Goal: Communication & Community: Answer question/provide support

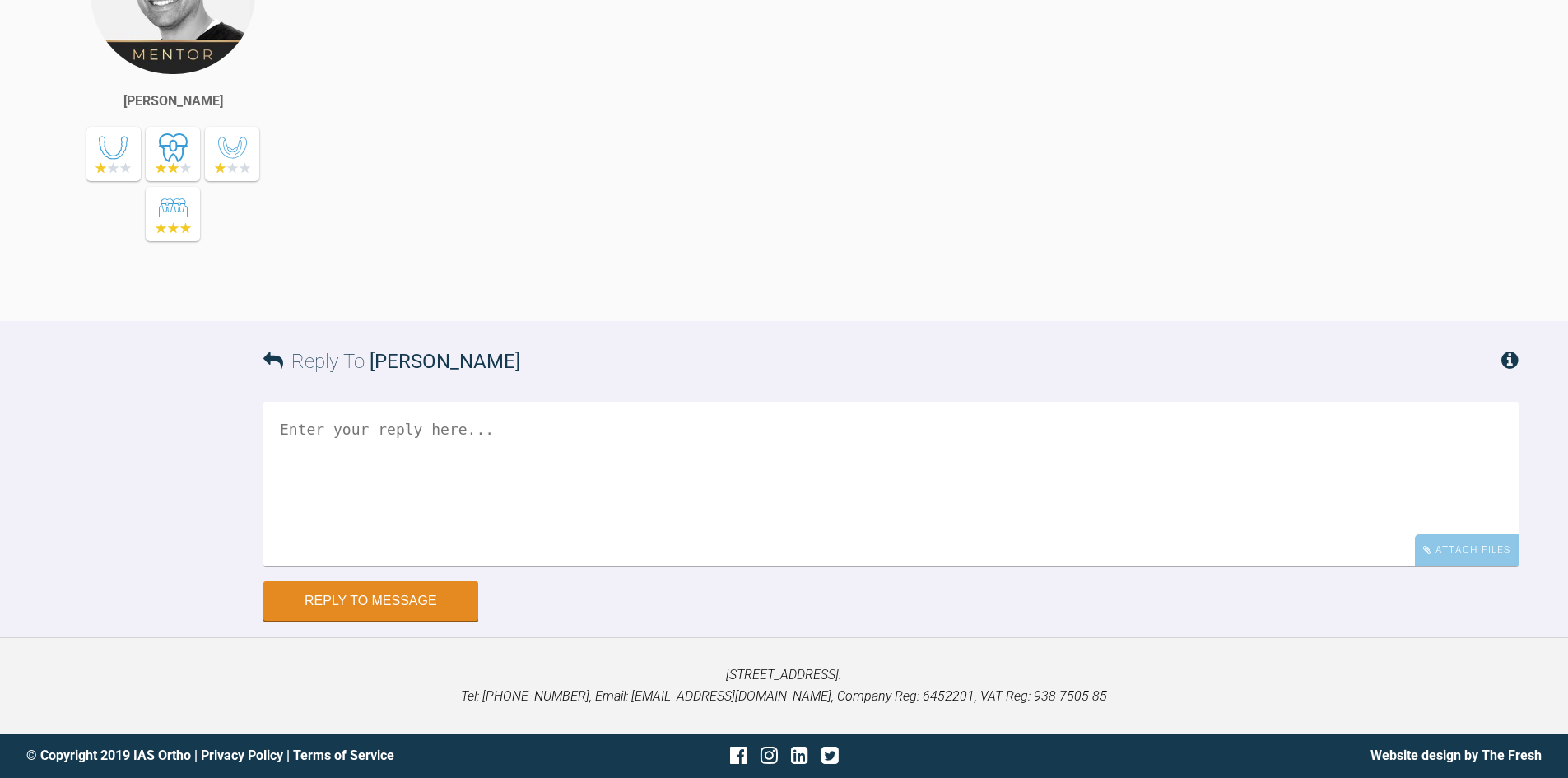
scroll to position [2490, 0]
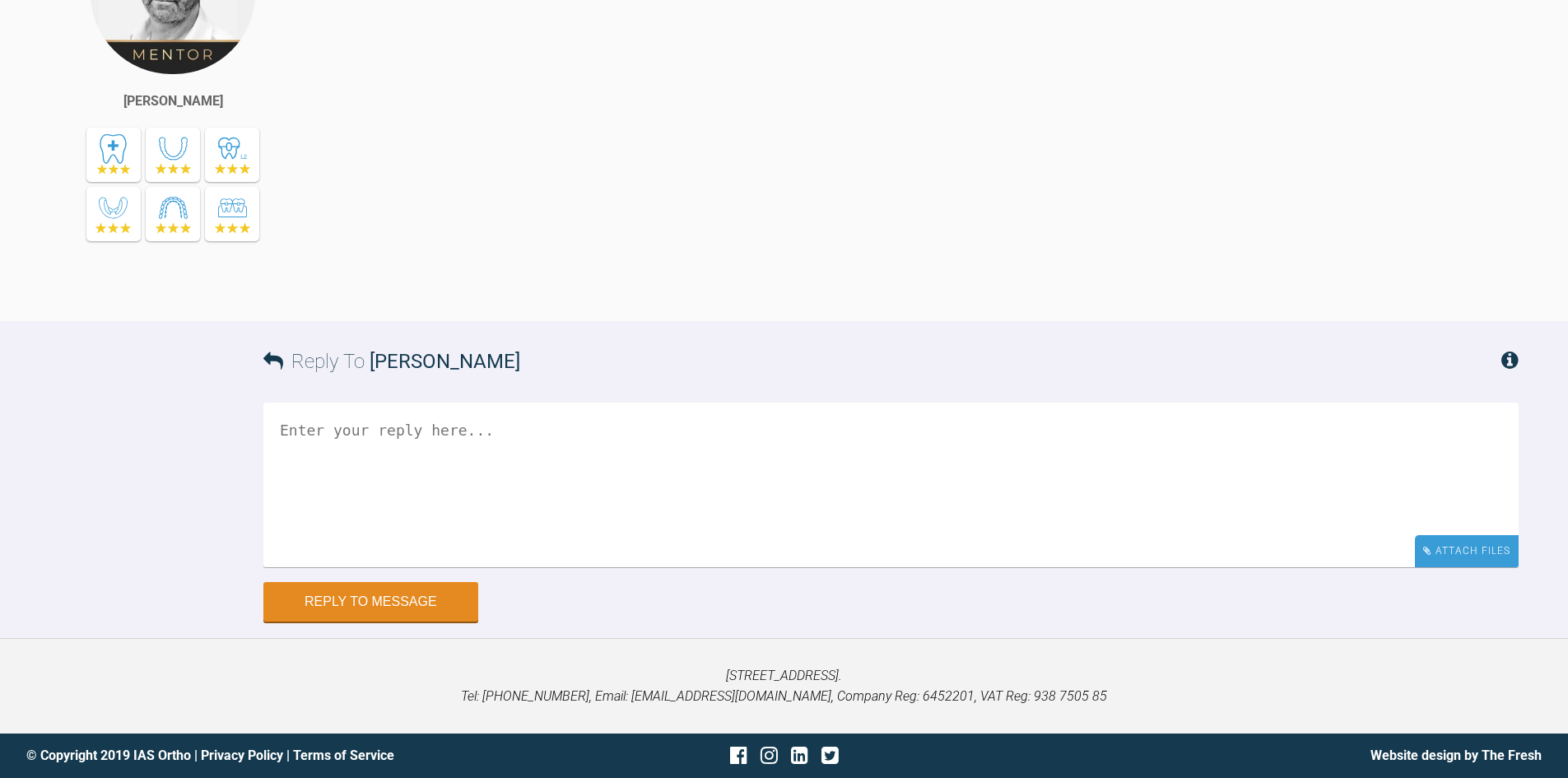
click at [1456, 547] on div "Attach Files" at bounding box center [1467, 550] width 104 height 32
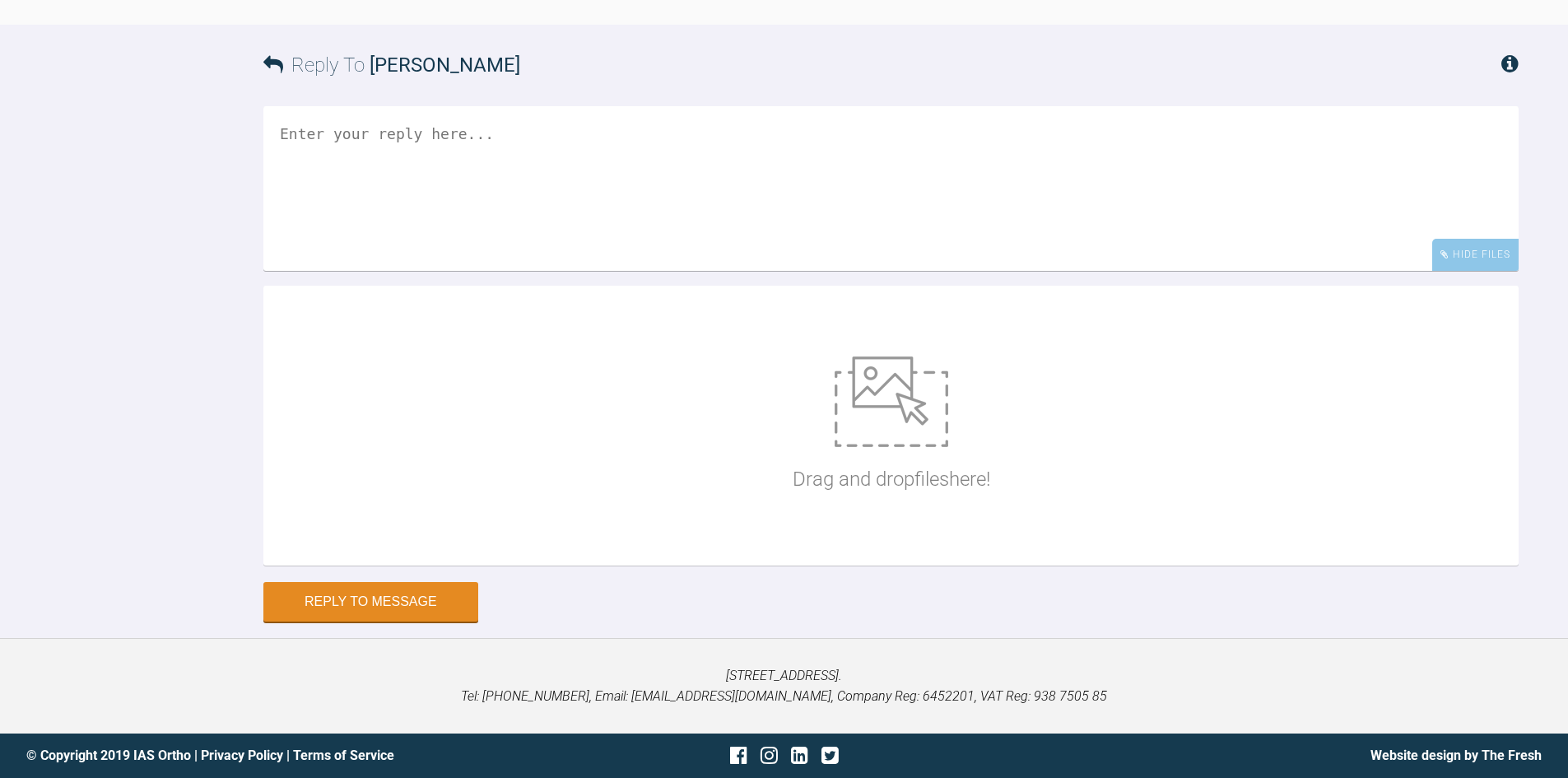
scroll to position [14525, 0]
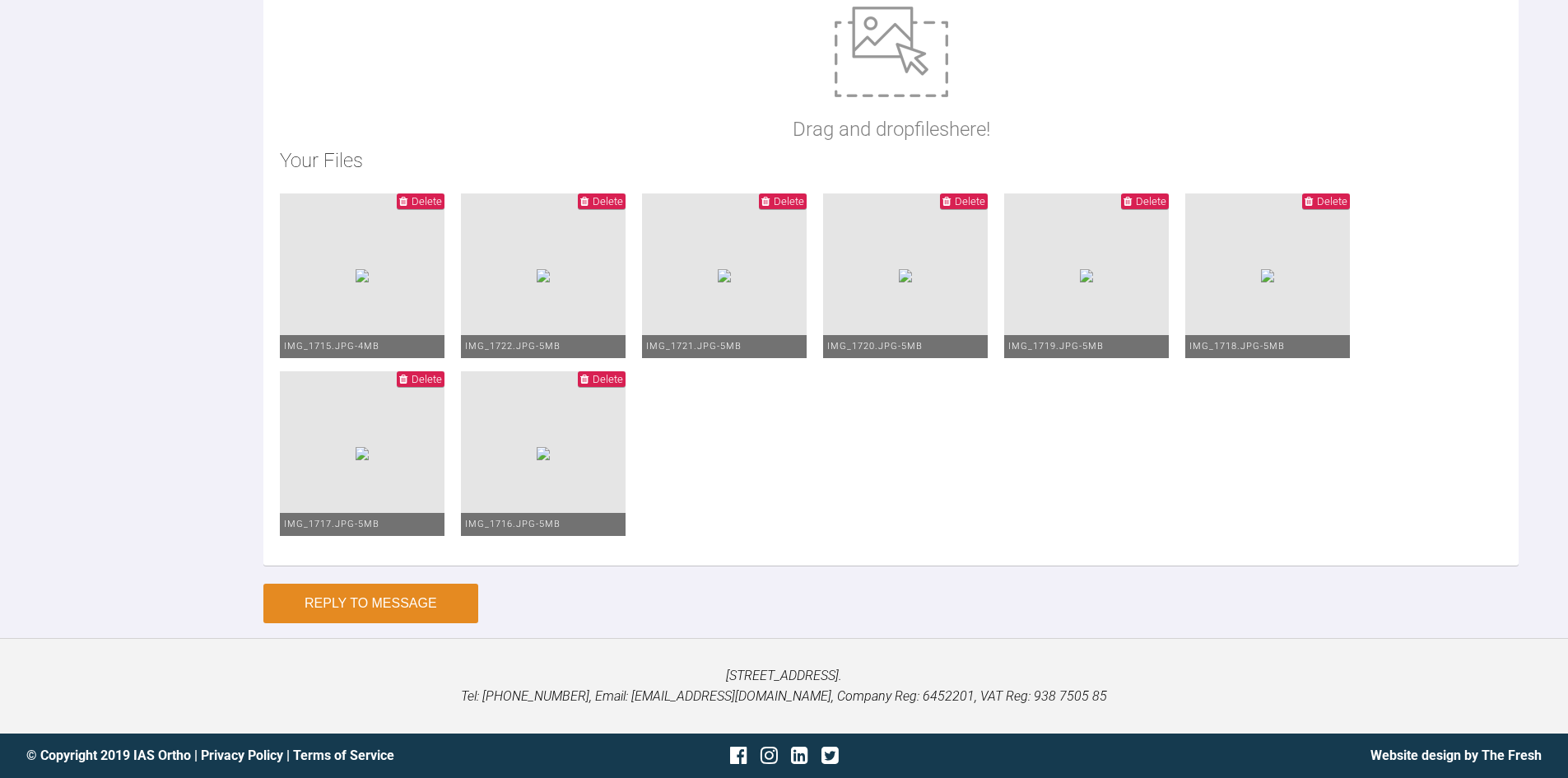
type textarea "Hi [PERSON_NAME], this is [PERSON_NAME] [DATE]. This does feel like her most na…"
click at [406, 606] on button "Reply to Message" at bounding box center [370, 603] width 215 height 40
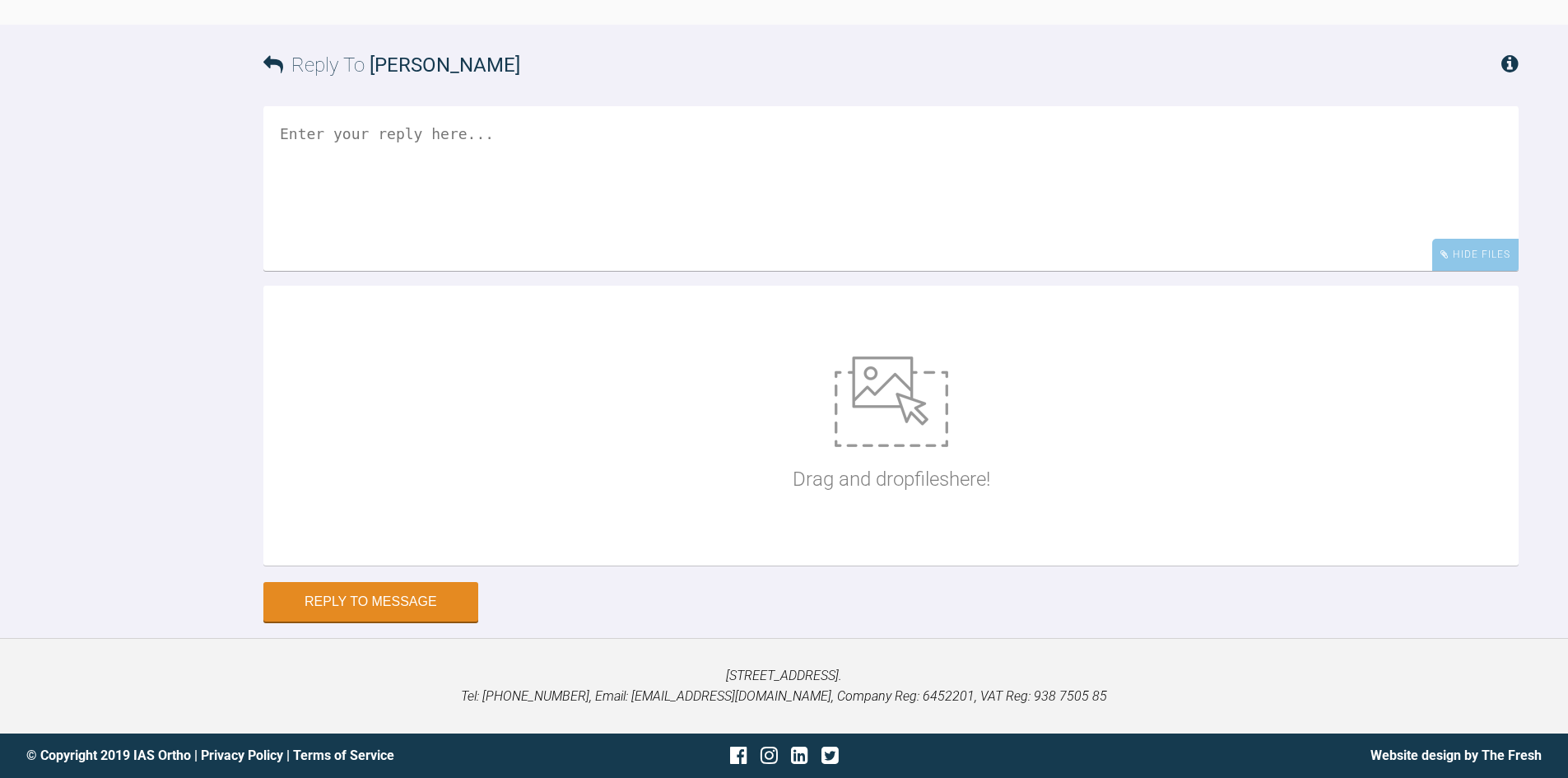
scroll to position [14806, 0]
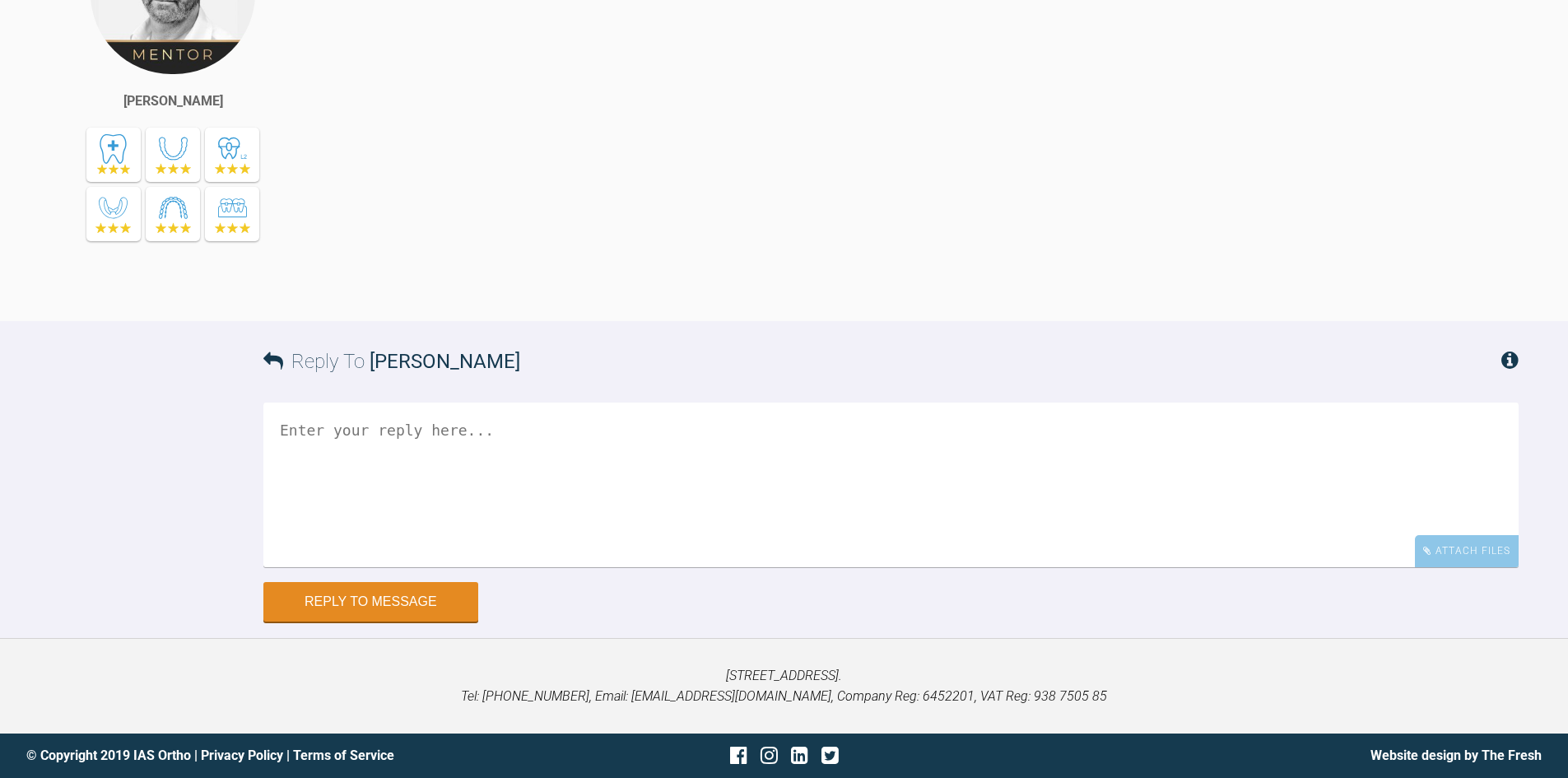
scroll to position [6292, 0]
click at [1467, 569] on div "Attach Files Drag and drop files here!" at bounding box center [890, 492] width 1256 height 179
click at [1453, 566] on div "Attach Files" at bounding box center [1467, 550] width 104 height 32
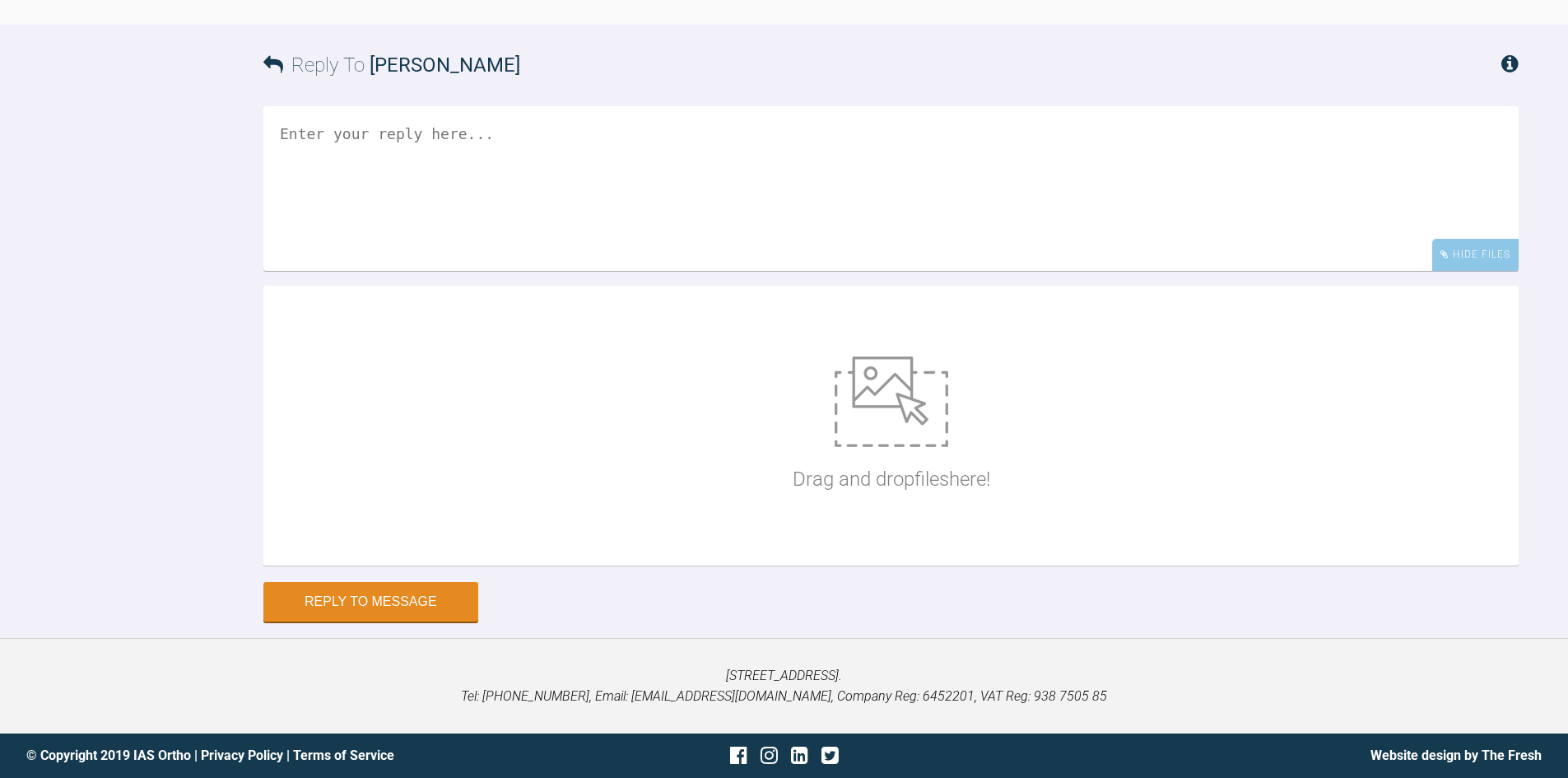
scroll to position [6589, 0]
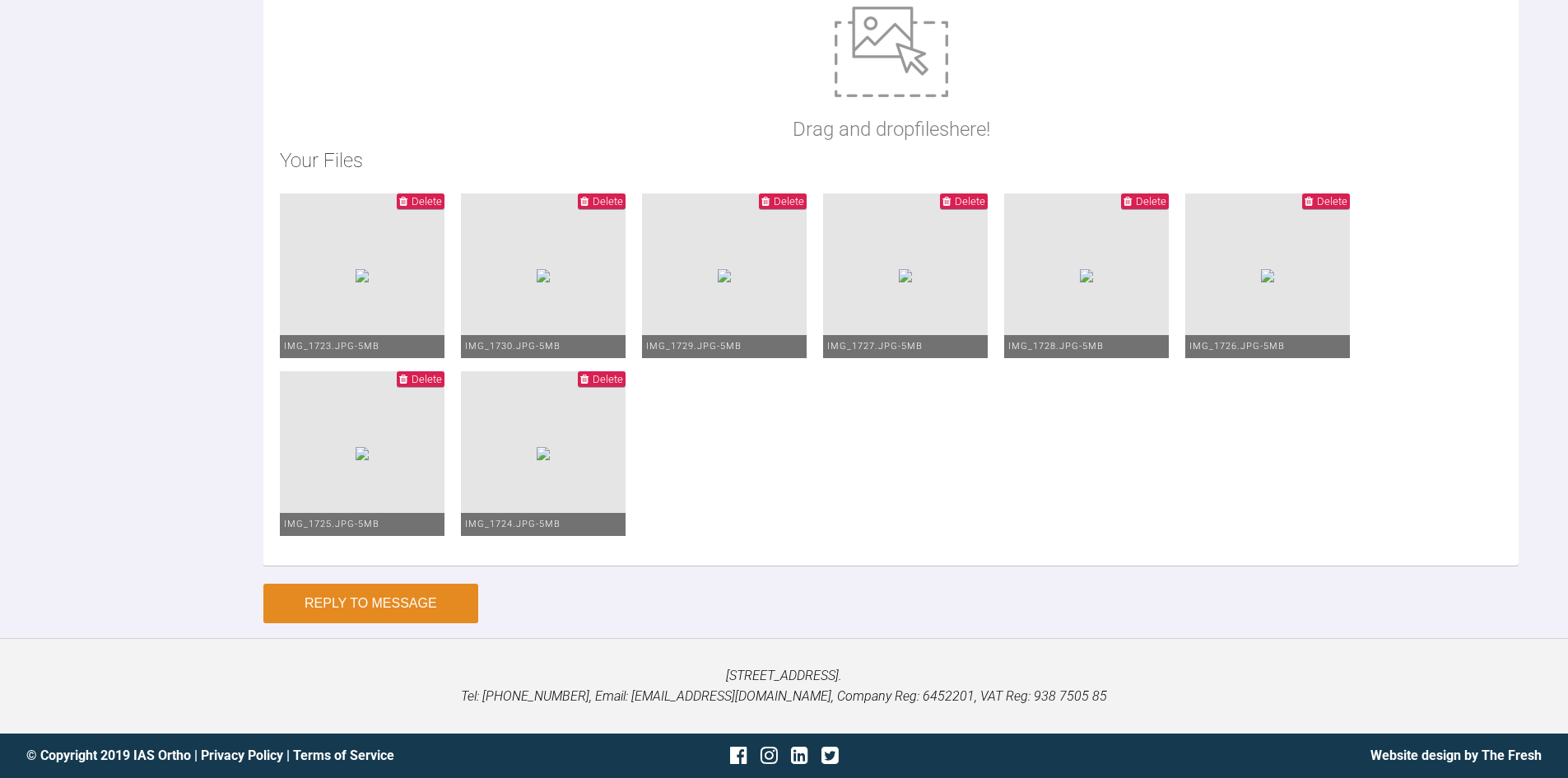
type textarea "Hi Ross, This is Shona today. Progress is occurring nicely. Upper I have gone t…"
click at [391, 590] on button "Reply to Message" at bounding box center [370, 603] width 215 height 40
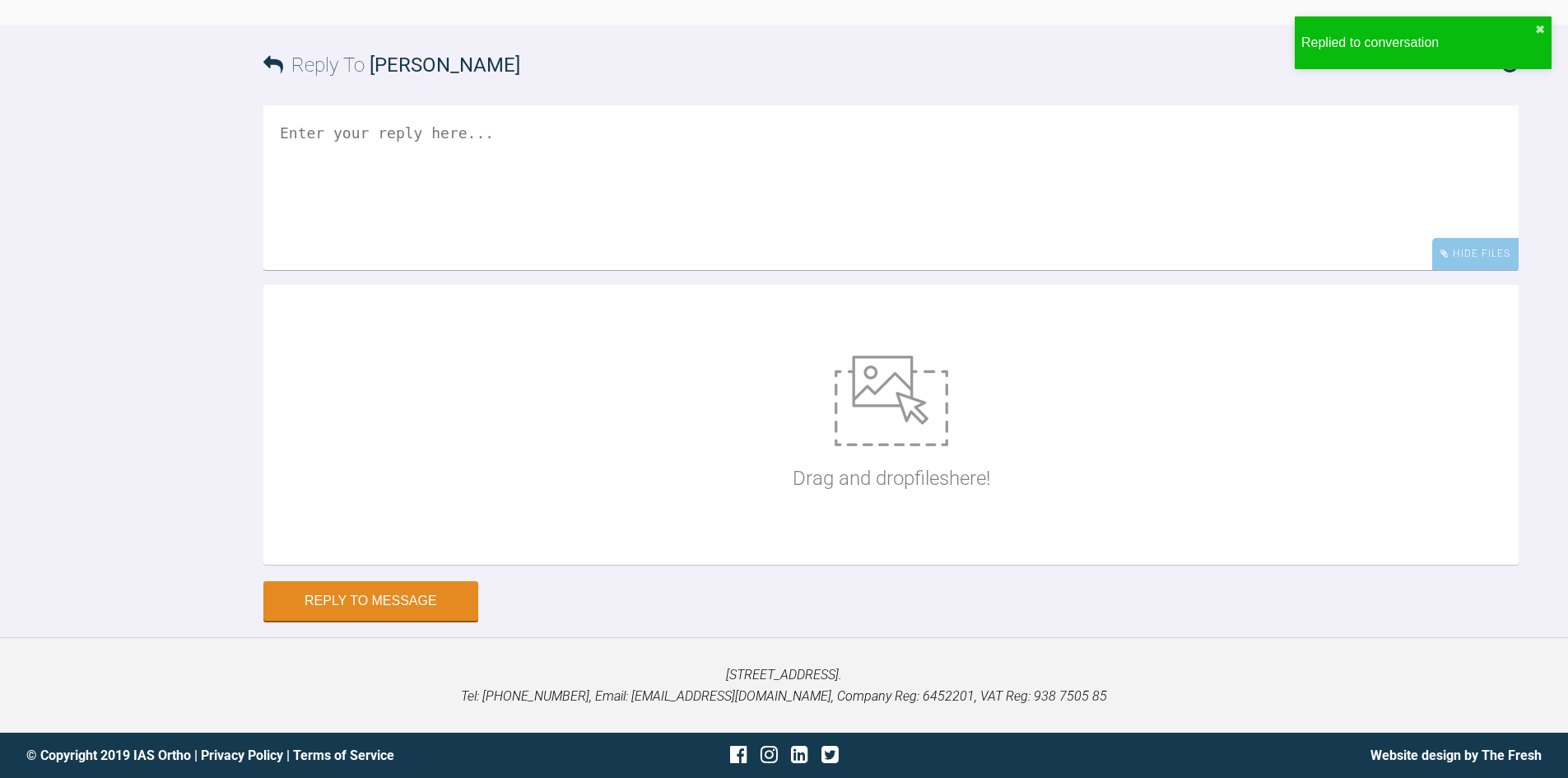
scroll to position [6870, 0]
